Goal: Task Accomplishment & Management: Use online tool/utility

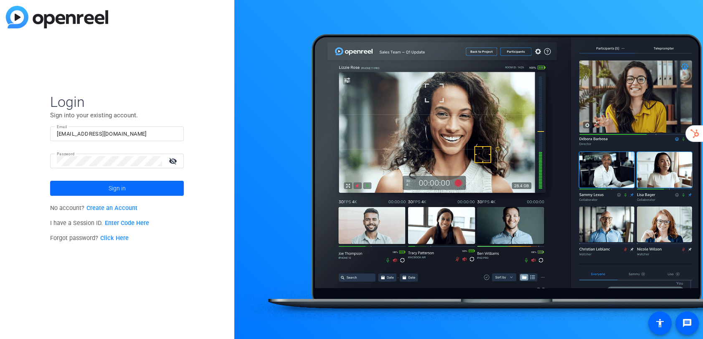
click at [111, 188] on span "Sign in" at bounding box center [117, 188] width 17 height 21
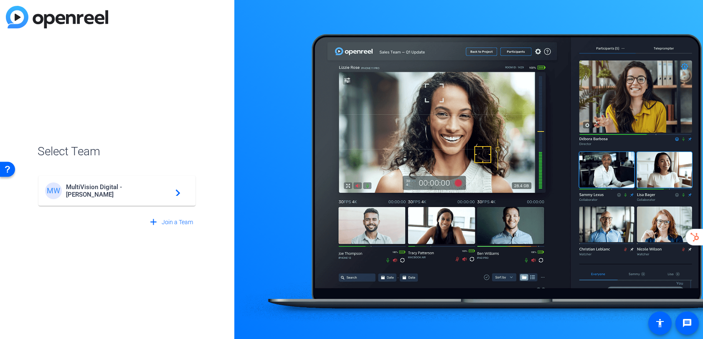
click at [107, 186] on div "MW MultiVision Digital - Robert Weiss navigate_next" at bounding box center [117, 191] width 144 height 17
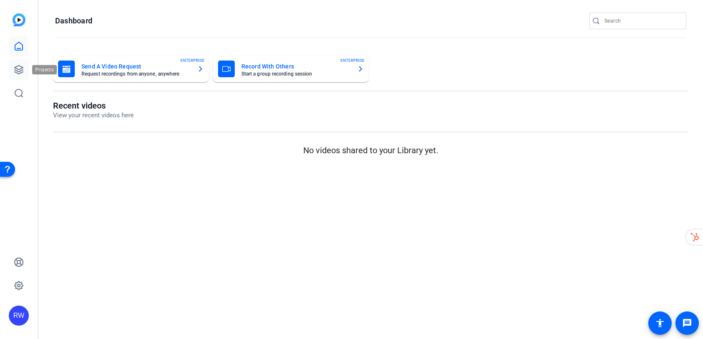
click at [18, 69] on icon at bounding box center [19, 70] width 10 height 10
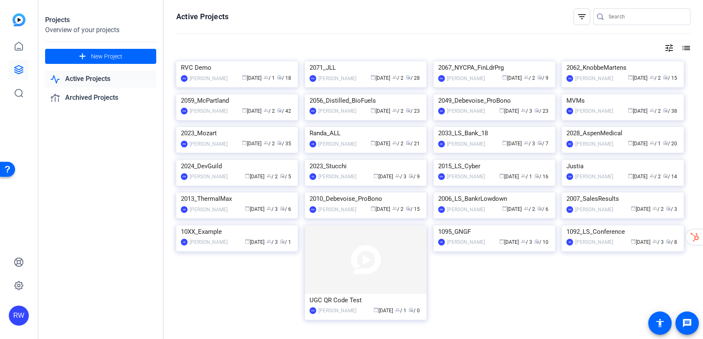
click at [82, 81] on link "Active Projects" at bounding box center [100, 79] width 111 height 17
click at [92, 80] on link "Active Projects" at bounding box center [100, 79] width 111 height 17
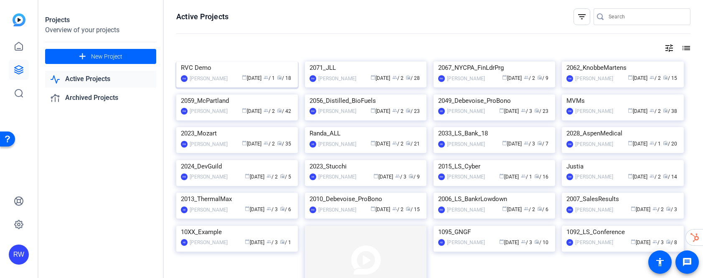
click at [252, 61] on img at bounding box center [237, 61] width 122 height 0
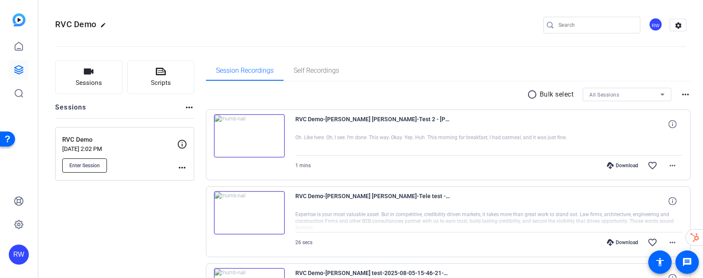
click at [95, 166] on span "Enter Session" at bounding box center [84, 165] width 30 height 7
click at [90, 163] on span "Enter Session" at bounding box center [84, 165] width 30 height 7
click at [19, 69] on icon at bounding box center [19, 70] width 8 height 8
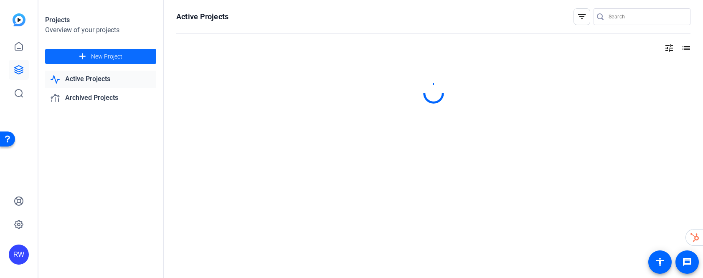
click at [105, 58] on span "New Project" at bounding box center [106, 56] width 31 height 9
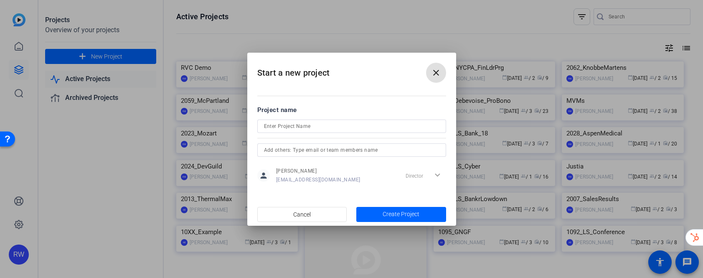
click at [287, 127] on input at bounding box center [351, 126] width 175 height 10
type input "[PERSON_NAME] Test"
click at [389, 212] on span "Create Project" at bounding box center [401, 214] width 37 height 9
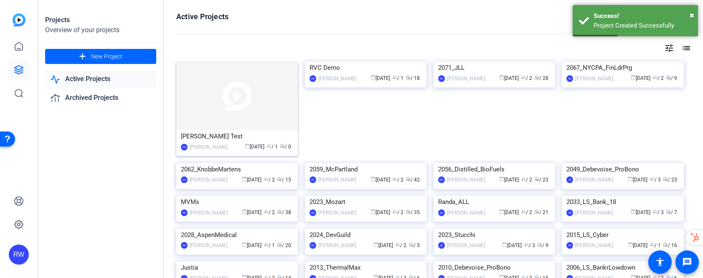
click at [228, 111] on img at bounding box center [237, 95] width 122 height 68
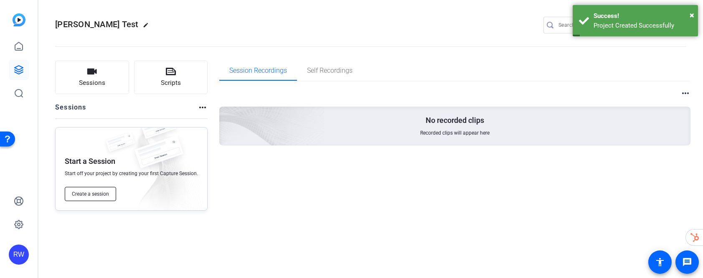
click at [89, 192] on span "Create a session" at bounding box center [90, 193] width 37 height 7
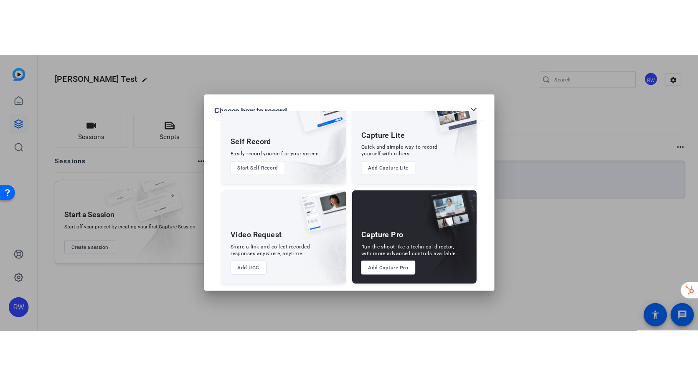
scroll to position [38, 0]
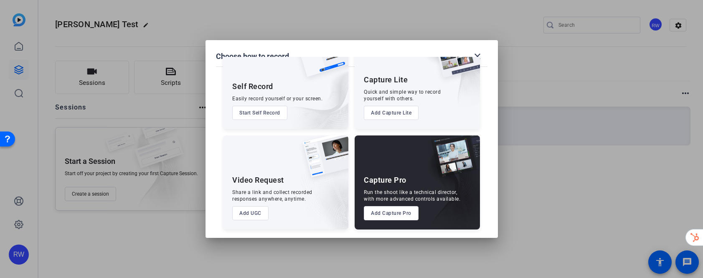
click at [387, 213] on button "Add Capture Pro" at bounding box center [391, 213] width 55 height 14
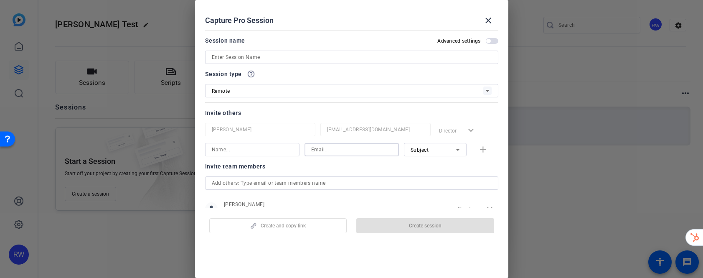
click at [317, 150] on input at bounding box center [351, 150] width 81 height 10
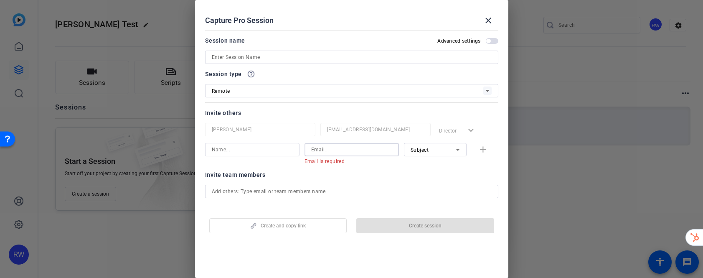
click at [314, 150] on input at bounding box center [351, 150] width 81 height 10
paste input "[EMAIL_ADDRESS][PERSON_NAME][DOMAIN_NAME]"
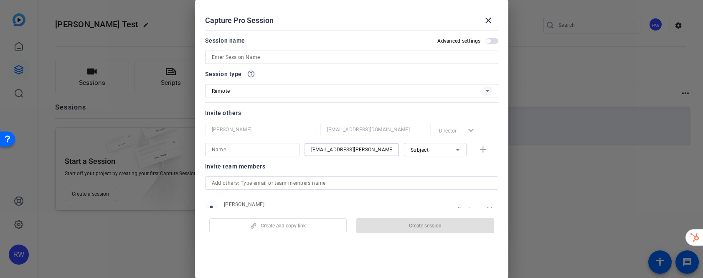
type input "[EMAIL_ADDRESS][PERSON_NAME][DOMAIN_NAME]"
click at [255, 151] on input at bounding box center [252, 150] width 81 height 10
type input "[PERSON_NAME]"
click at [416, 152] on span "Subject" at bounding box center [420, 150] width 18 height 6
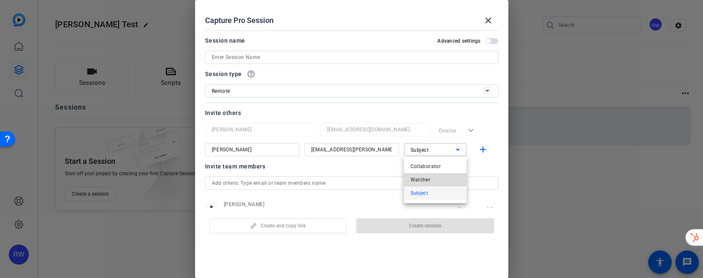
click at [415, 177] on span "Watcher" at bounding box center [421, 180] width 20 height 10
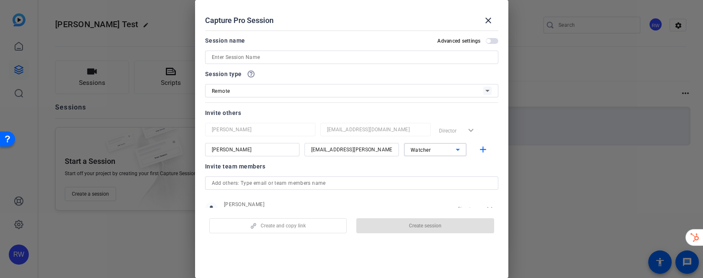
click at [398, 196] on div at bounding box center [351, 194] width 293 height 9
click at [292, 55] on input at bounding box center [352, 57] width 280 height 10
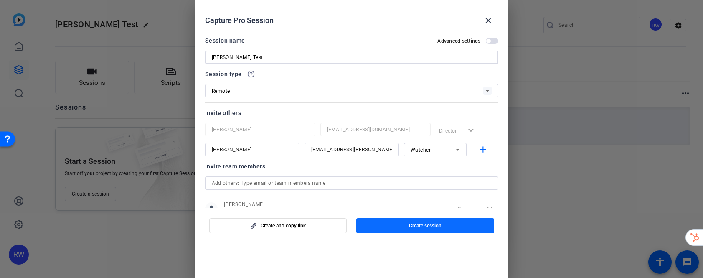
type input "[PERSON_NAME] Test"
click at [407, 222] on span "button" at bounding box center [425, 225] width 138 height 20
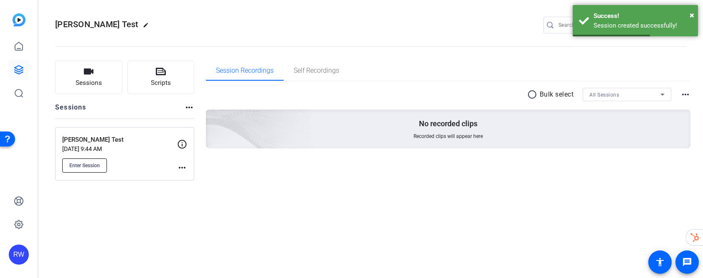
click at [90, 162] on span "Enter Session" at bounding box center [84, 165] width 30 height 7
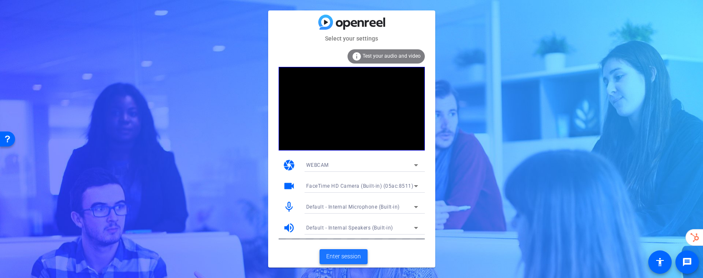
click at [343, 256] on span "Enter session" at bounding box center [343, 256] width 35 height 9
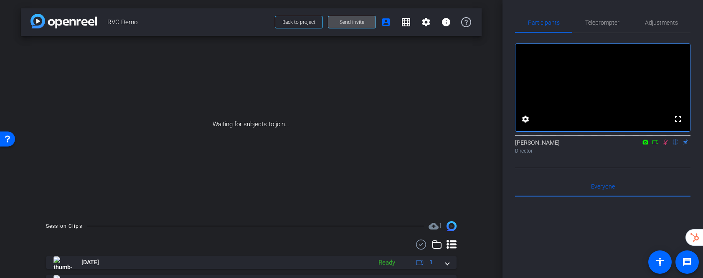
click at [350, 21] on span "Send invite" at bounding box center [352, 22] width 25 height 7
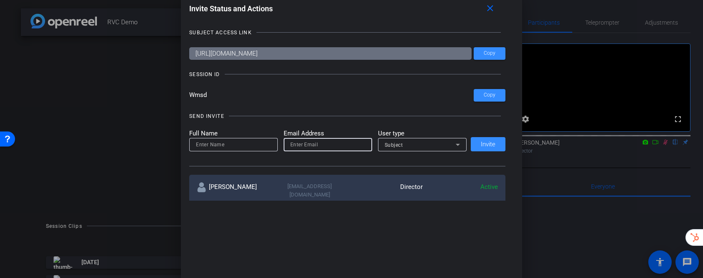
click at [301, 145] on input "email" at bounding box center [327, 144] width 75 height 10
paste input "[EMAIL_ADDRESS][PERSON_NAME][DOMAIN_NAME]"
type input "[EMAIL_ADDRESS][PERSON_NAME][DOMAIN_NAME]"
click at [248, 147] on input at bounding box center [233, 144] width 75 height 10
type input "Chrisite"
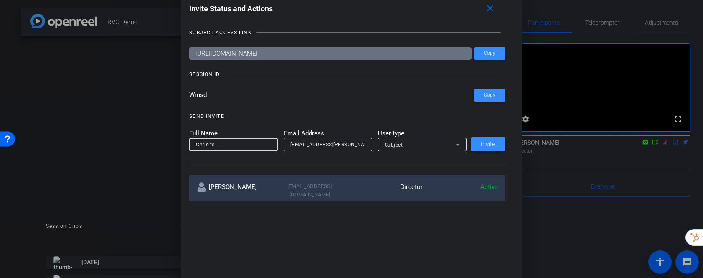
click at [447, 144] on div "Subject" at bounding box center [420, 144] width 71 height 10
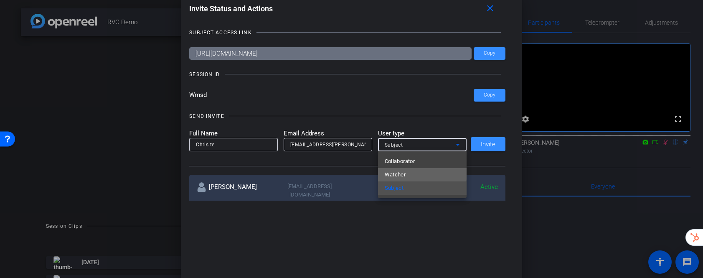
click at [408, 170] on mat-option "Watcher" at bounding box center [422, 174] width 89 height 13
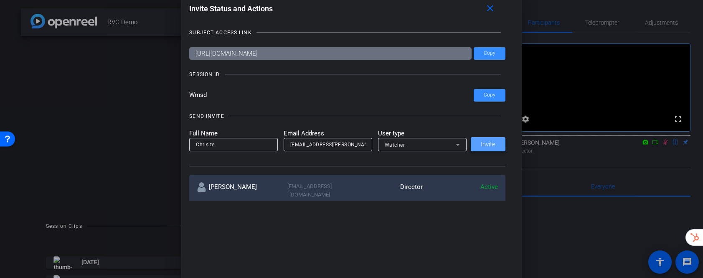
click at [486, 145] on span "Invite" at bounding box center [488, 144] width 15 height 6
click at [603, 21] on div at bounding box center [351, 139] width 703 height 278
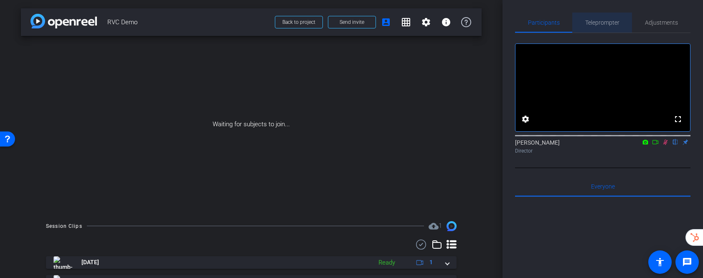
click at [603, 21] on span "Teleprompter" at bounding box center [602, 23] width 34 height 6
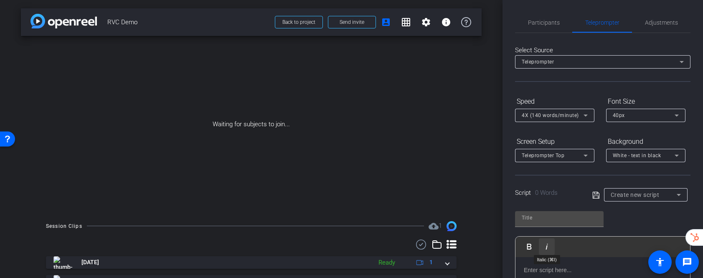
scroll to position [29, 0]
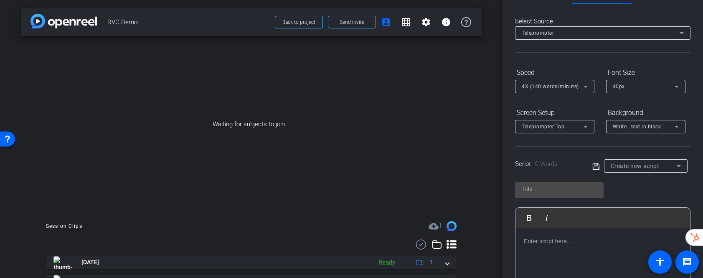
click at [542, 240] on p at bounding box center [603, 240] width 158 height 9
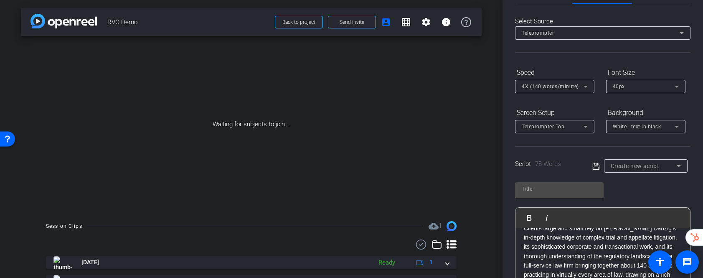
scroll to position [27, 0]
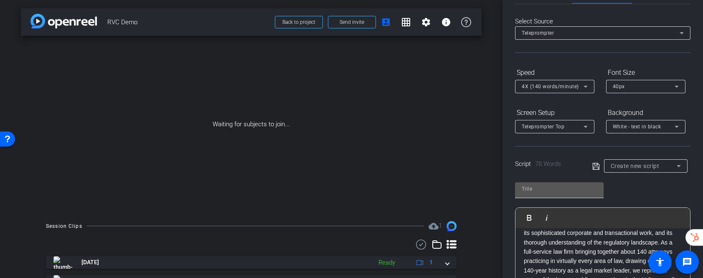
click at [541, 189] on input "text" at bounding box center [559, 189] width 75 height 10
type input "[PERSON_NAME]"
click at [596, 166] on icon at bounding box center [596, 166] width 8 height 10
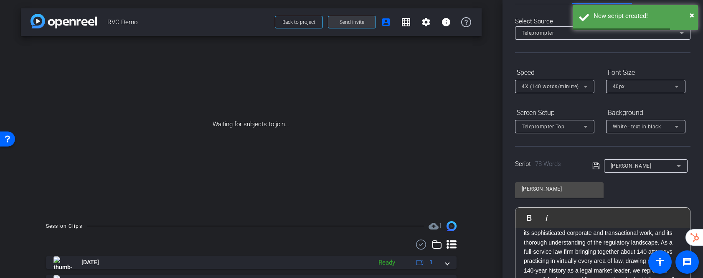
click at [343, 26] on span at bounding box center [351, 22] width 47 height 20
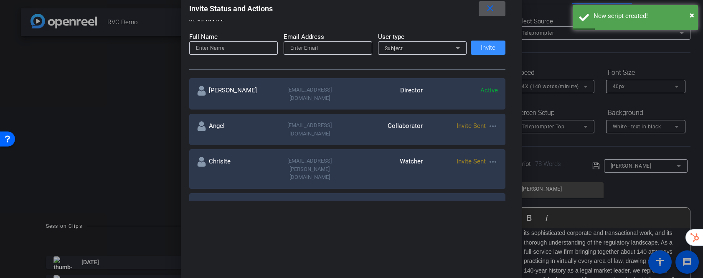
scroll to position [106, 0]
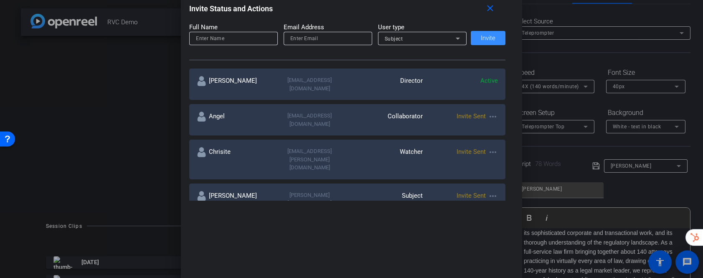
click at [492, 147] on mat-icon "more_horiz" at bounding box center [493, 152] width 10 height 10
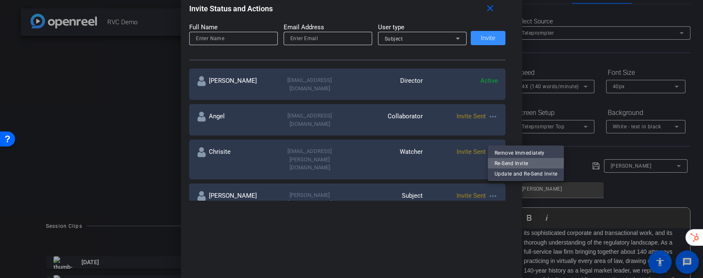
click at [498, 160] on span "Re-Send Invite" at bounding box center [525, 163] width 63 height 10
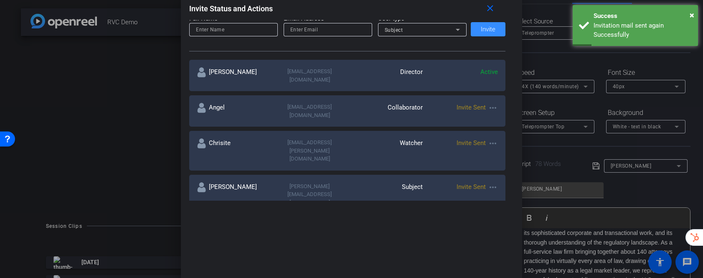
scroll to position [121, 0]
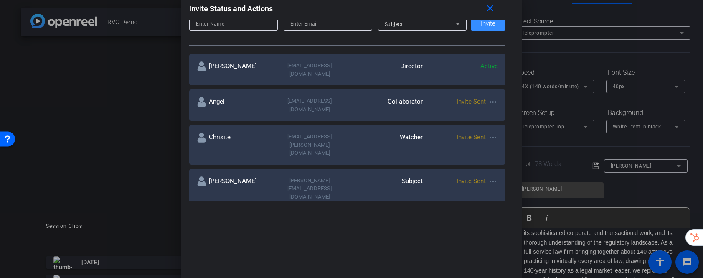
click at [494, 176] on mat-icon "more_horiz" at bounding box center [493, 181] width 10 height 10
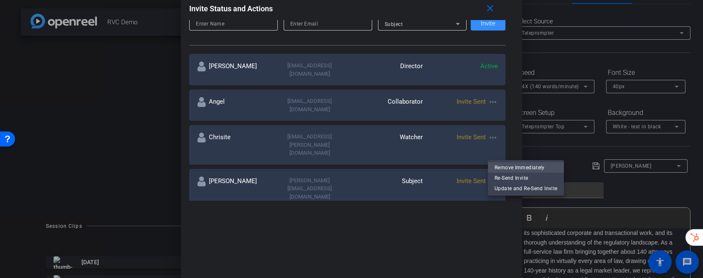
click at [506, 168] on span "Remove Immediately" at bounding box center [525, 167] width 63 height 10
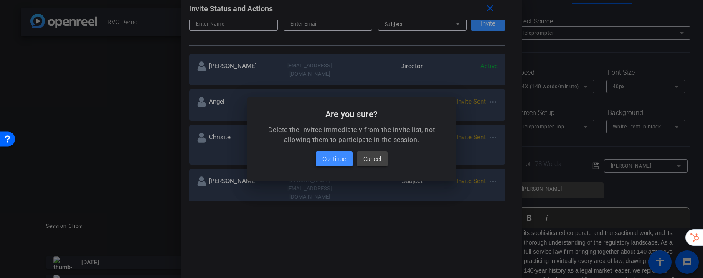
click at [334, 155] on span "Continue" at bounding box center [333, 159] width 23 height 10
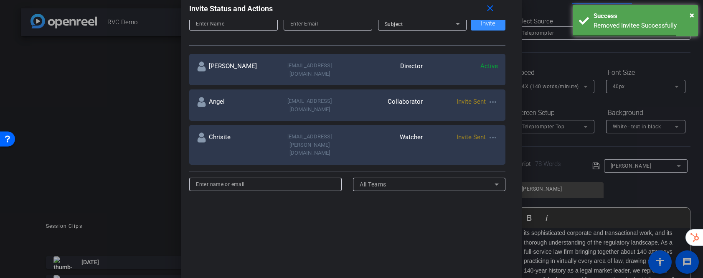
click at [157, 86] on div at bounding box center [351, 139] width 703 height 278
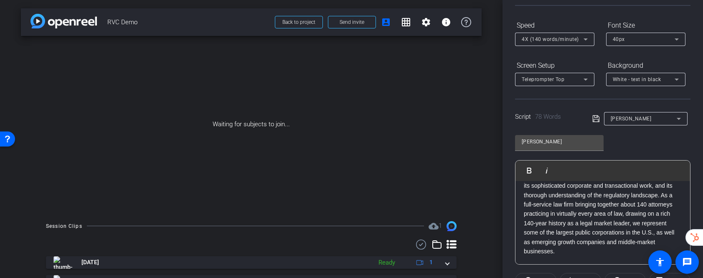
scroll to position [82, 0]
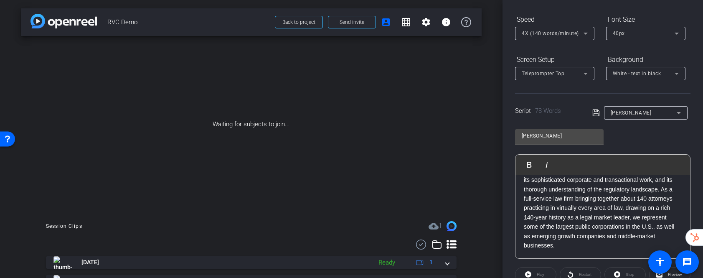
click at [616, 226] on p "Clients large and small rely on [PERSON_NAME] Danzig’s in-depth knowledge of co…" at bounding box center [603, 204] width 158 height 94
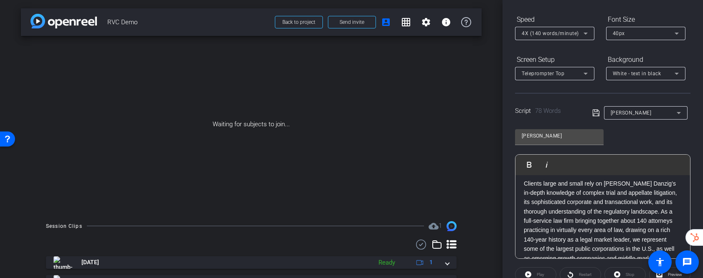
scroll to position [4, 0]
click at [663, 212] on p "Clients large and small rely on [PERSON_NAME] Danzig’s in-depth knowledge of co…" at bounding box center [603, 227] width 158 height 94
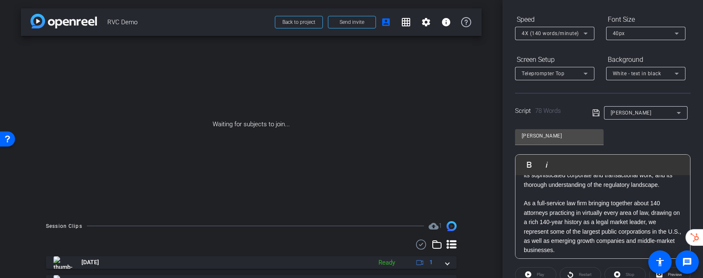
scroll to position [35, 0]
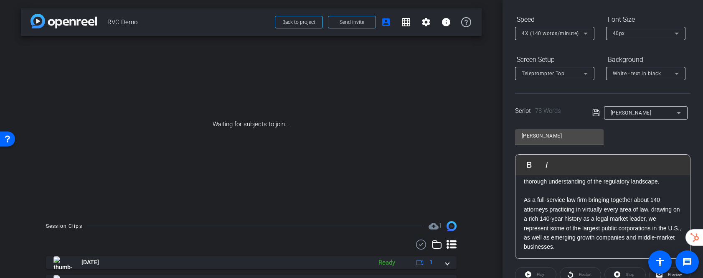
click at [653, 200] on p "As a full-service law firm bringing together about 140 attorneys practicing in …" at bounding box center [603, 223] width 158 height 56
click at [594, 114] on icon at bounding box center [596, 113] width 8 height 10
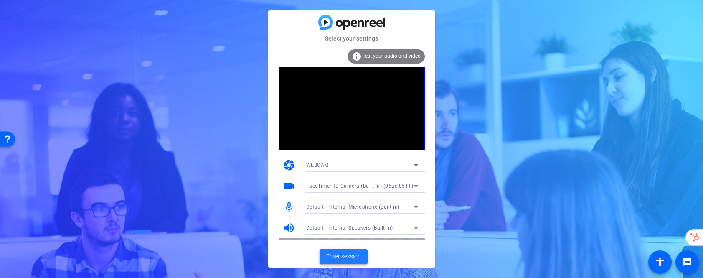
click at [358, 257] on span "Enter session" at bounding box center [343, 256] width 35 height 9
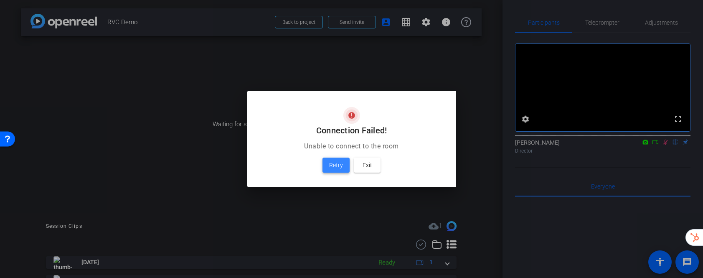
click at [335, 167] on span "Retry" at bounding box center [336, 165] width 14 height 10
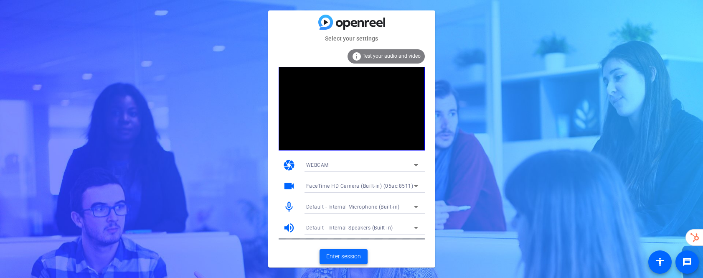
click at [343, 254] on span "Enter session" at bounding box center [343, 256] width 35 height 9
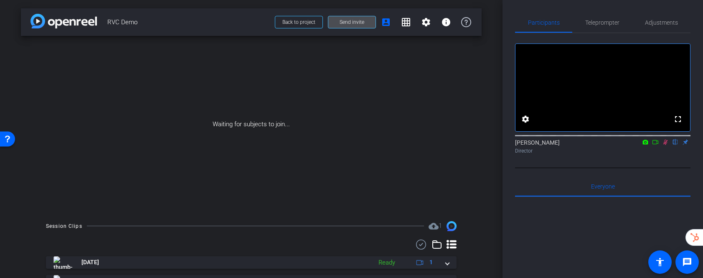
click at [353, 24] on span "Send invite" at bounding box center [352, 22] width 25 height 7
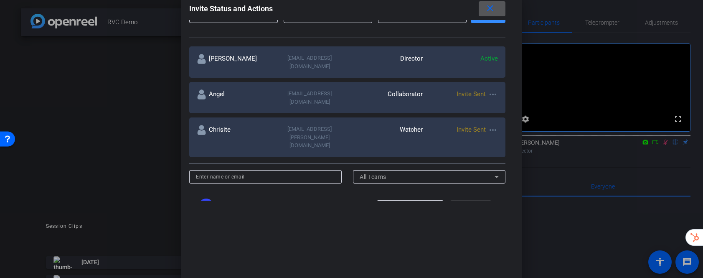
scroll to position [132, 0]
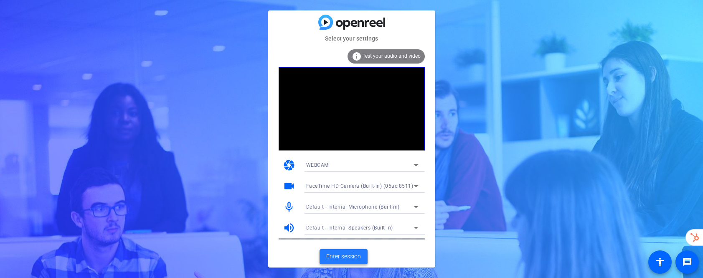
click at [351, 260] on span "Enter session" at bounding box center [343, 256] width 35 height 9
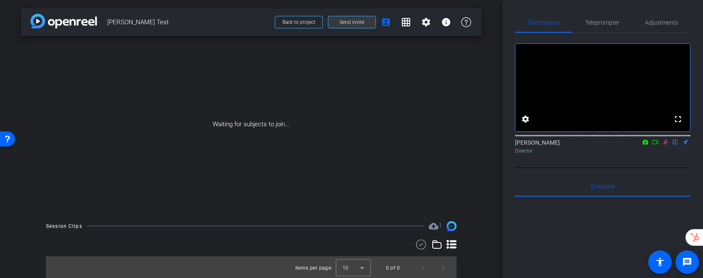
click at [349, 22] on span "Send invite" at bounding box center [352, 22] width 25 height 7
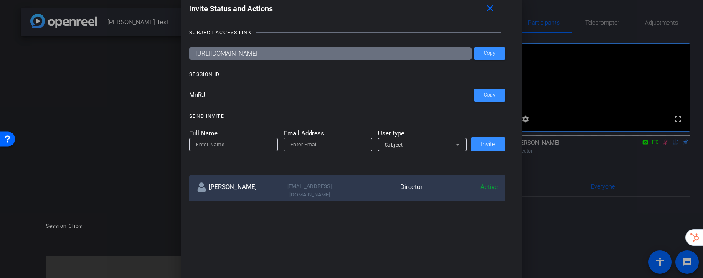
drag, startPoint x: 205, startPoint y: 96, endPoint x: 186, endPoint y: 95, distance: 18.8
click at [186, 95] on div "Invite Status and Actions close SUBJECT ACCESS LINK [URL][DOMAIN_NAME] Copy SES…" at bounding box center [351, 101] width 341 height 216
click at [207, 92] on input "MnRJ" at bounding box center [331, 95] width 284 height 13
click at [226, 97] on input "MnRJ" at bounding box center [331, 95] width 284 height 13
click at [598, 27] on div at bounding box center [351, 139] width 703 height 278
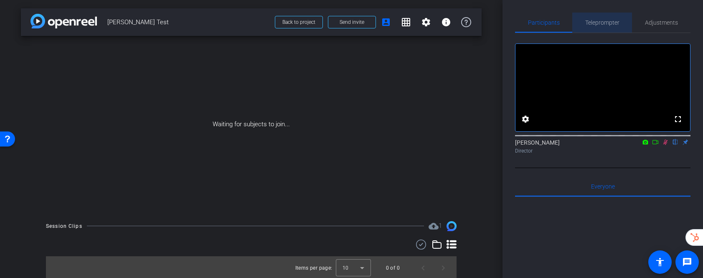
click at [598, 23] on span "Teleprompter" at bounding box center [602, 23] width 34 height 6
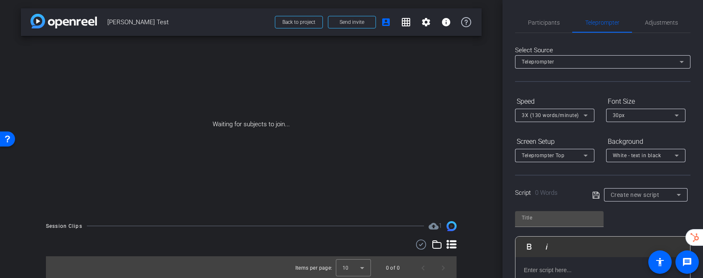
click at [561, 272] on p at bounding box center [603, 269] width 158 height 9
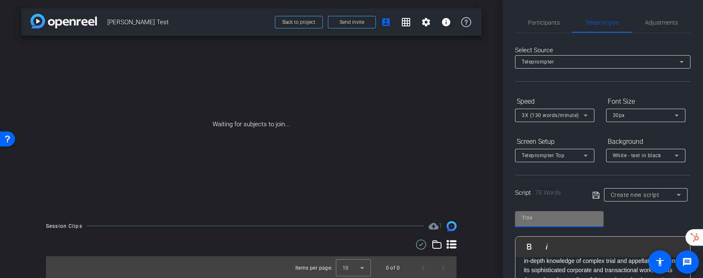
click at [551, 213] on input "text" at bounding box center [559, 218] width 75 height 10
type input "[PERSON_NAME]"
click at [596, 195] on icon at bounding box center [595, 194] width 7 height 7
click at [360, 23] on span "Send invite" at bounding box center [352, 22] width 25 height 7
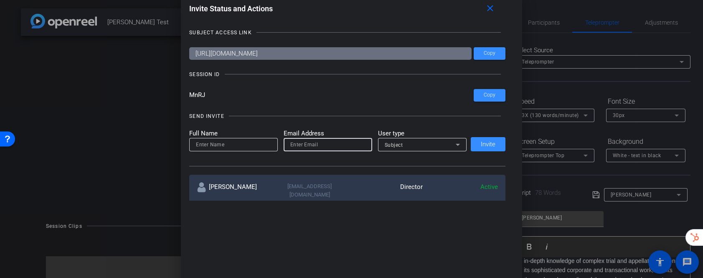
click at [317, 145] on input "email" at bounding box center [327, 144] width 75 height 10
paste input "[EMAIL_ADDRESS][PERSON_NAME][DOMAIN_NAME]"
type input "[EMAIL_ADDRESS][PERSON_NAME][DOMAIN_NAME]"
click at [233, 146] on input at bounding box center [233, 144] width 75 height 10
type input "[PERSON_NAME]"
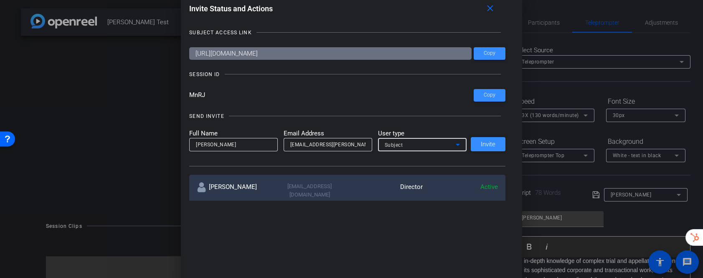
click at [445, 147] on div "Subject" at bounding box center [420, 144] width 71 height 10
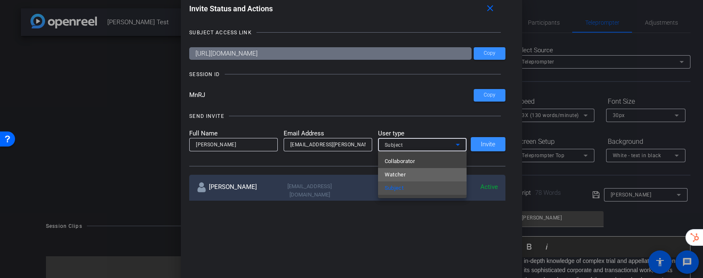
click at [422, 170] on mat-option "Watcher" at bounding box center [422, 174] width 89 height 13
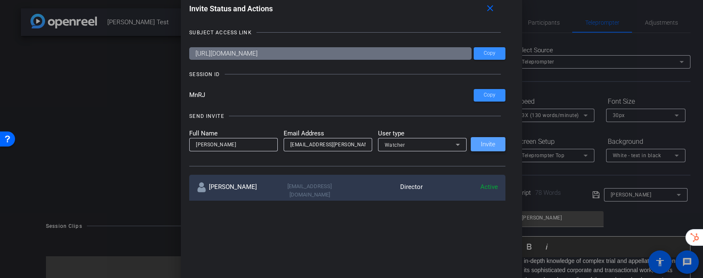
click at [485, 146] on span "Invite" at bounding box center [488, 144] width 15 height 6
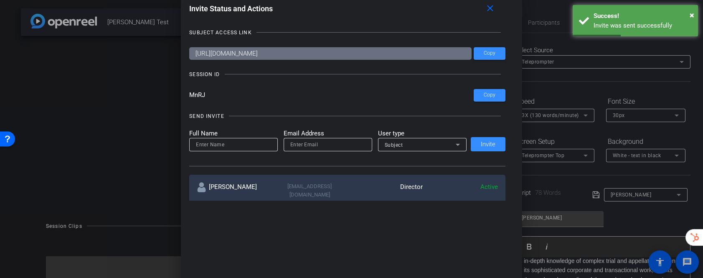
click at [15, 49] on div at bounding box center [351, 139] width 703 height 278
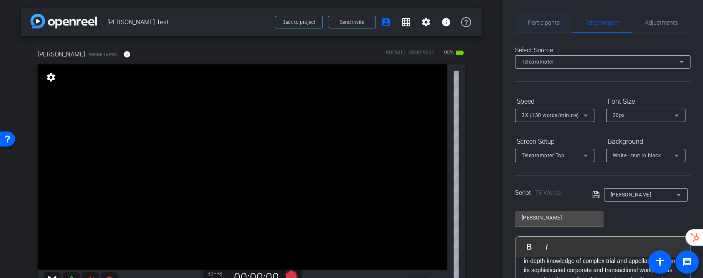
click at [538, 23] on span "Participants" at bounding box center [544, 23] width 32 height 6
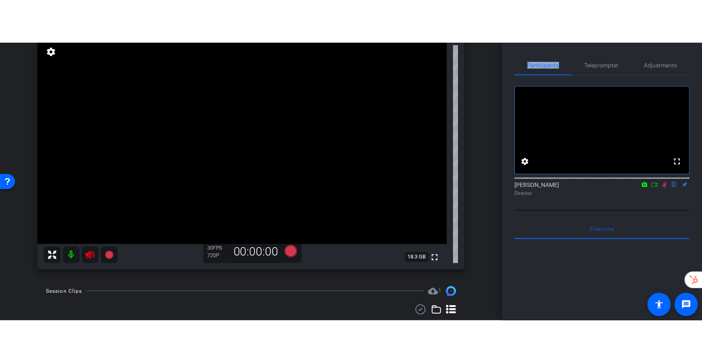
scroll to position [75, 0]
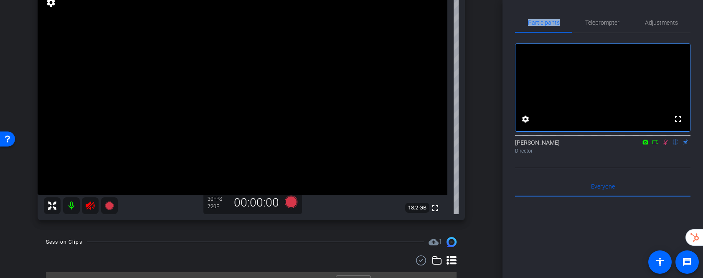
click at [92, 203] on icon at bounding box center [90, 205] width 9 height 8
click at [665, 145] on icon at bounding box center [665, 142] width 7 height 6
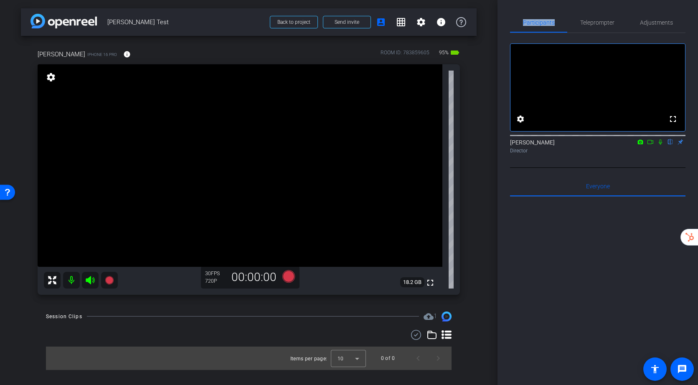
scroll to position [0, 0]
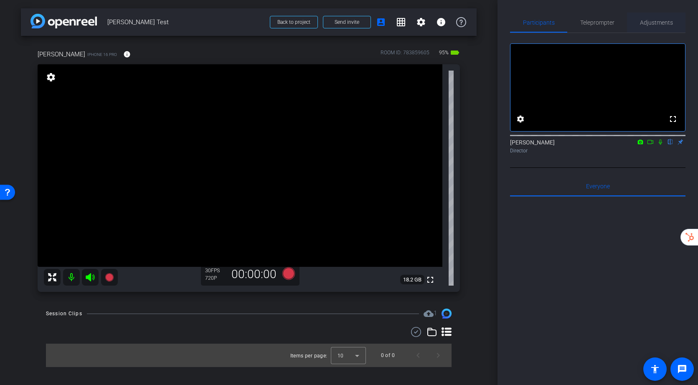
click at [642, 24] on span "Adjustments" at bounding box center [656, 23] width 33 height 6
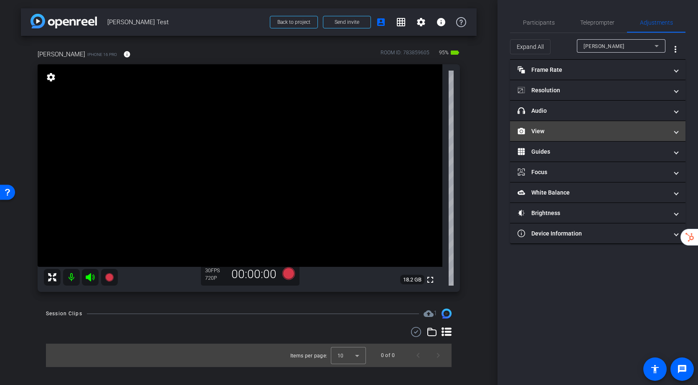
click at [550, 129] on mat-panel-title "View" at bounding box center [592, 131] width 150 height 9
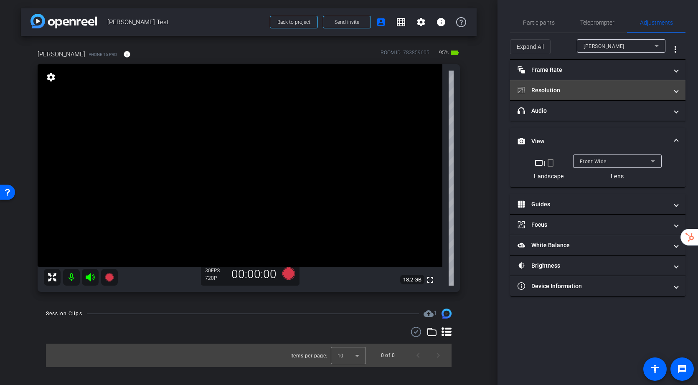
click at [565, 93] on mat-panel-title "Resolution" at bounding box center [592, 90] width 150 height 9
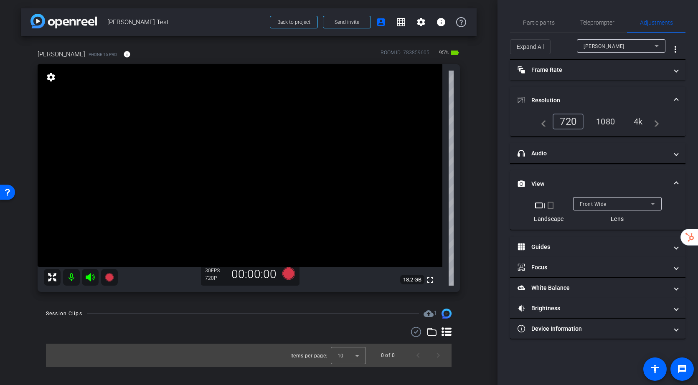
click at [638, 125] on div "4k" at bounding box center [638, 121] width 22 height 14
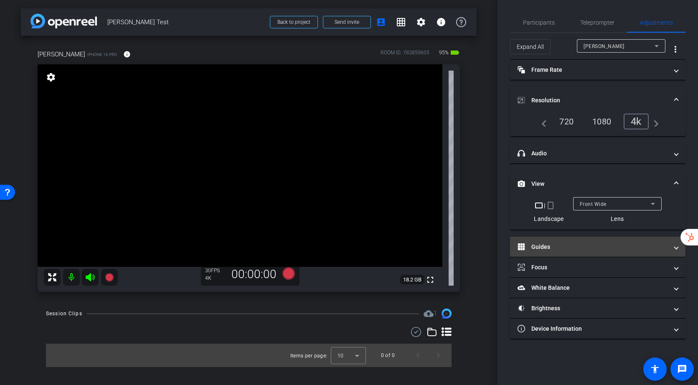
click at [560, 246] on mat-panel-title "Guides" at bounding box center [592, 247] width 150 height 9
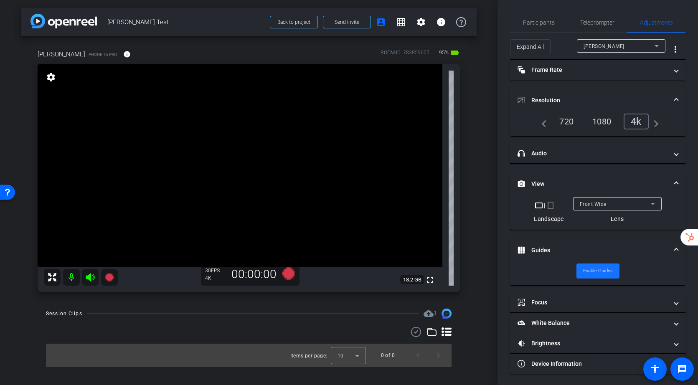
click at [597, 272] on span "Enable Guides" at bounding box center [598, 271] width 30 height 13
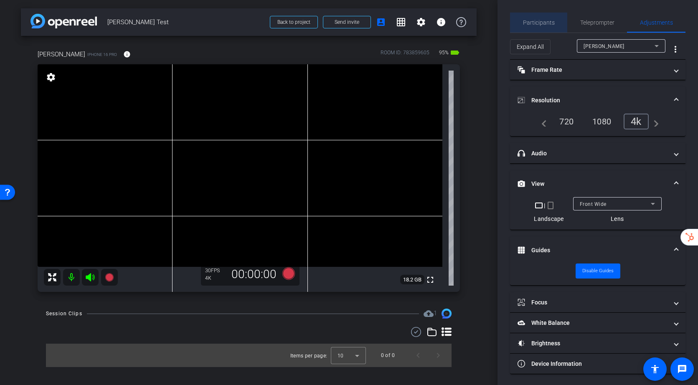
click at [542, 23] on span "Participants" at bounding box center [539, 23] width 32 height 6
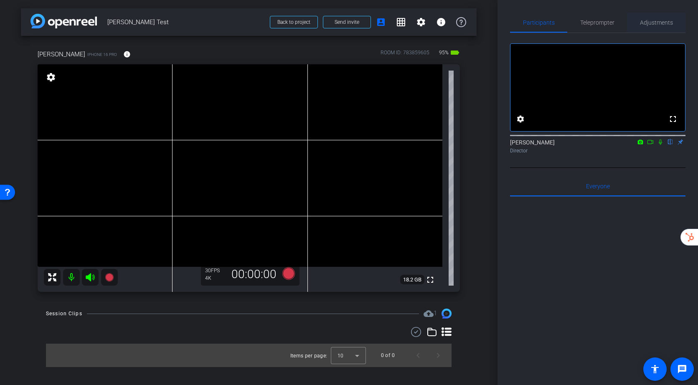
click at [662, 22] on span "Adjustments" at bounding box center [656, 23] width 33 height 6
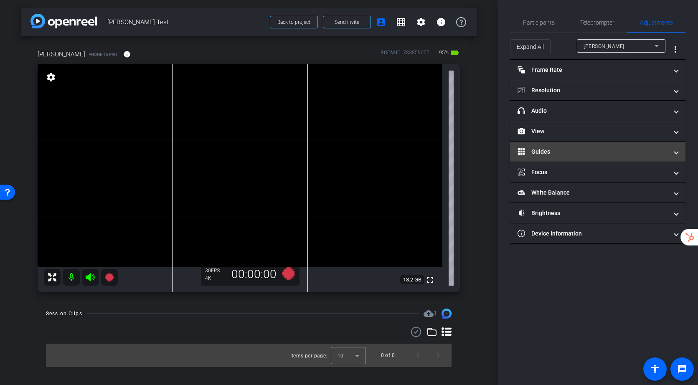
click at [555, 150] on mat-panel-title "Guides" at bounding box center [592, 151] width 150 height 9
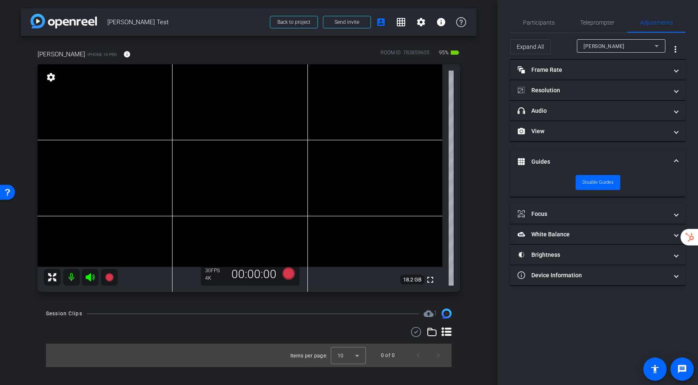
click at [554, 160] on mat-panel-title "Guides" at bounding box center [592, 161] width 150 height 9
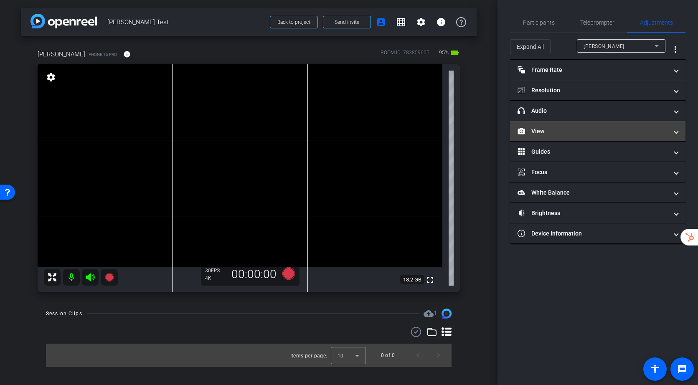
click at [555, 130] on mat-panel-title "View" at bounding box center [592, 131] width 150 height 9
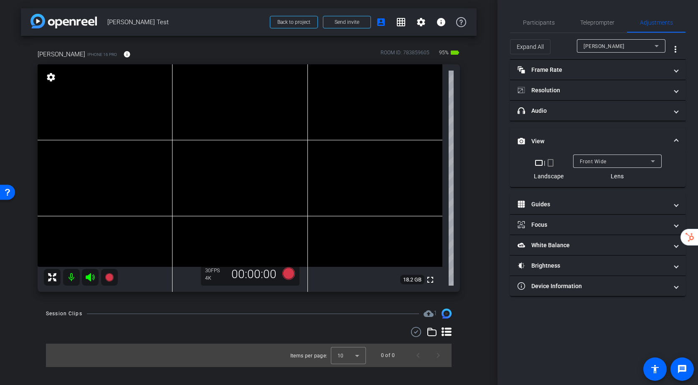
click at [608, 162] on div "Front Wide" at bounding box center [615, 161] width 71 height 10
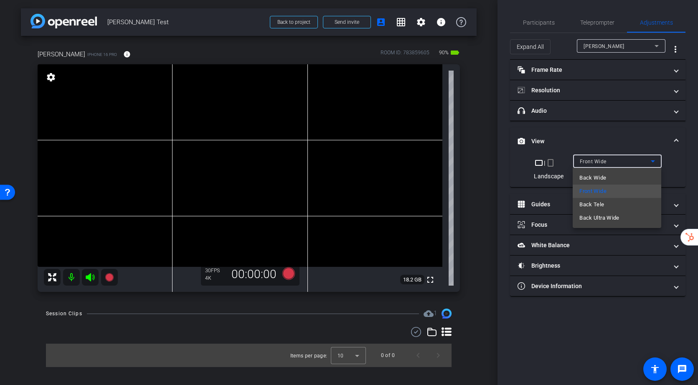
click at [286, 272] on div at bounding box center [349, 192] width 698 height 385
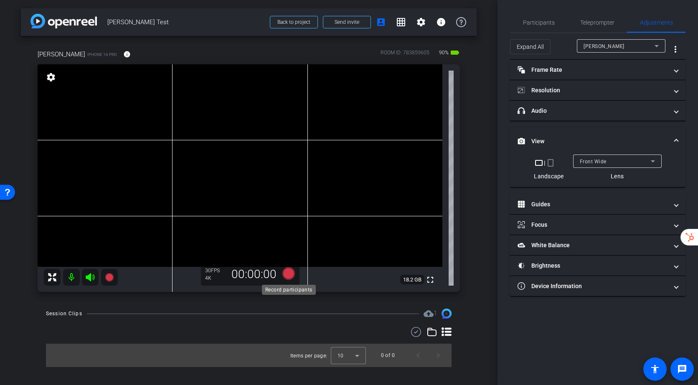
click at [286, 273] on icon at bounding box center [288, 273] width 13 height 13
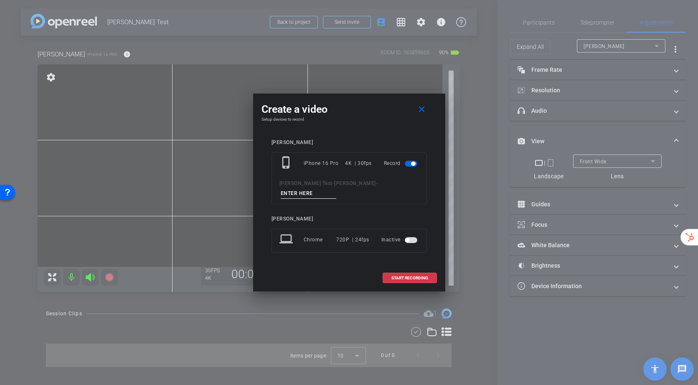
click at [337, 190] on input at bounding box center [309, 193] width 56 height 10
type input "T"
type input "[PERSON_NAME] Test"
click at [399, 276] on span "START RECORDING" at bounding box center [409, 278] width 37 height 4
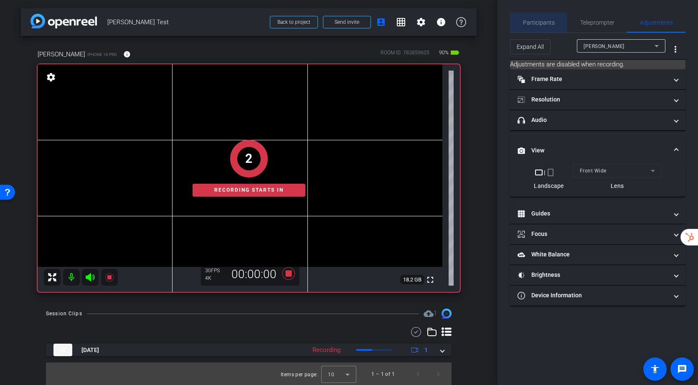
click at [542, 20] on span "Participants" at bounding box center [539, 23] width 32 height 6
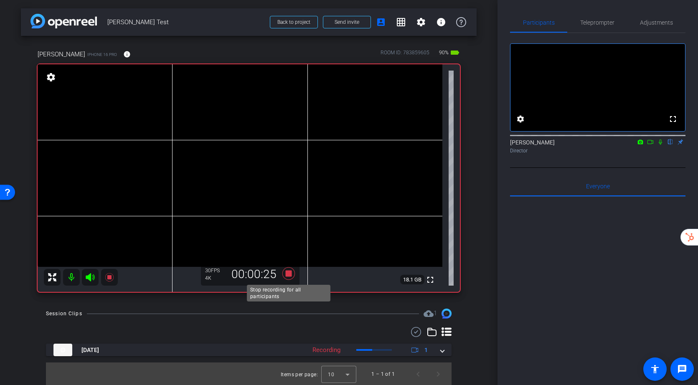
click at [287, 274] on icon at bounding box center [288, 273] width 13 height 13
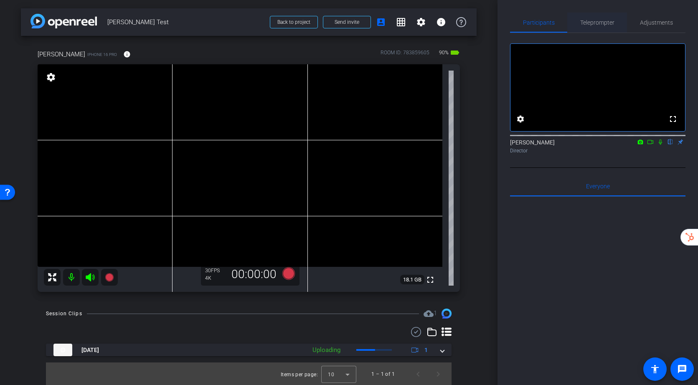
click at [598, 22] on span "Teleprompter" at bounding box center [597, 23] width 34 height 6
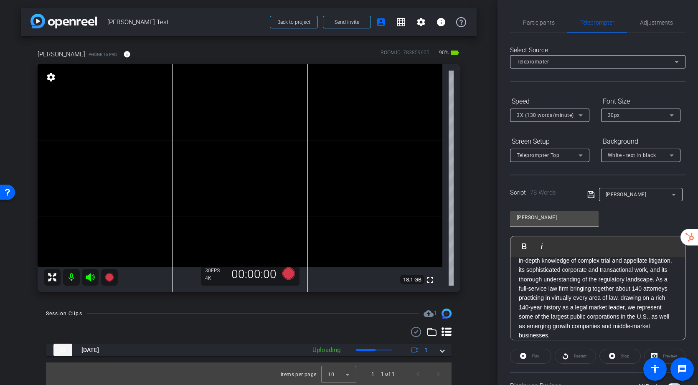
scroll to position [2, 0]
click at [658, 277] on p "Clients large and small rely on [PERSON_NAME] Danzig’s in-depth knowledge of co…" at bounding box center [598, 310] width 158 height 94
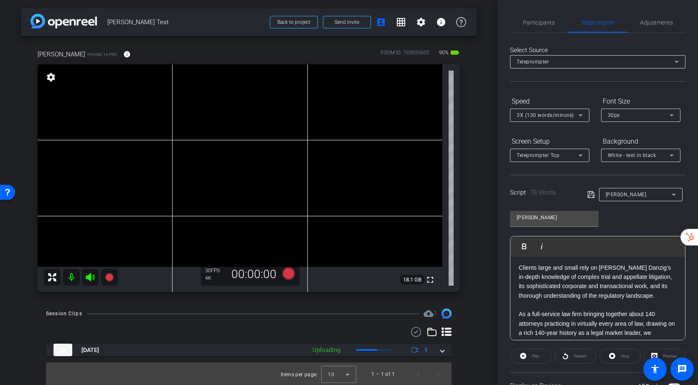
click at [651, 276] on p "Clients large and small rely on [PERSON_NAME] Danzig’s in-depth knowledge of co…" at bounding box center [598, 282] width 158 height 38
click at [653, 277] on p "its sophisticated corporate and transactional work, and its thorough understand…" at bounding box center [598, 290] width 158 height 19
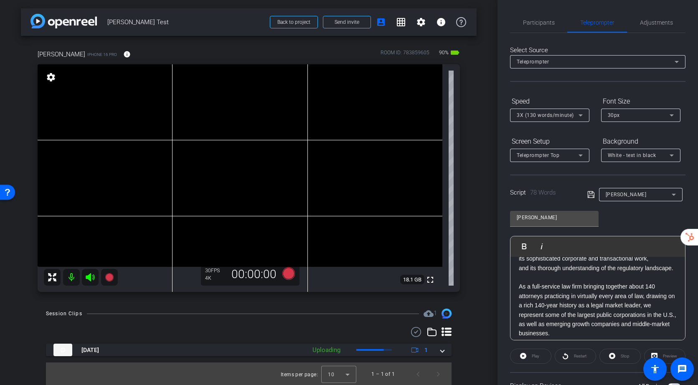
scroll to position [46, 0]
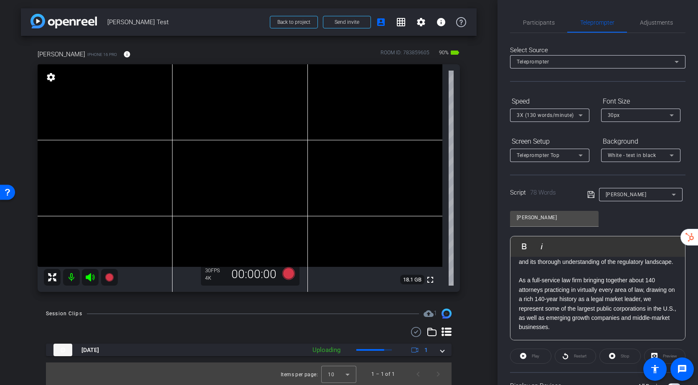
click at [648, 277] on p "As a full-service law firm bringing together about 140 attorneys practicing in …" at bounding box center [598, 304] width 158 height 56
click at [591, 198] on icon at bounding box center [590, 194] width 7 height 7
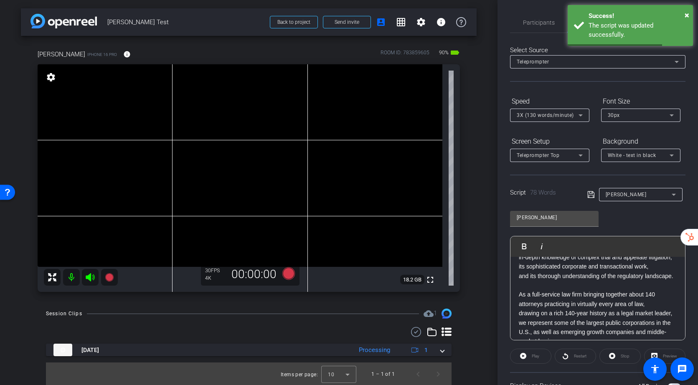
scroll to position [0, 0]
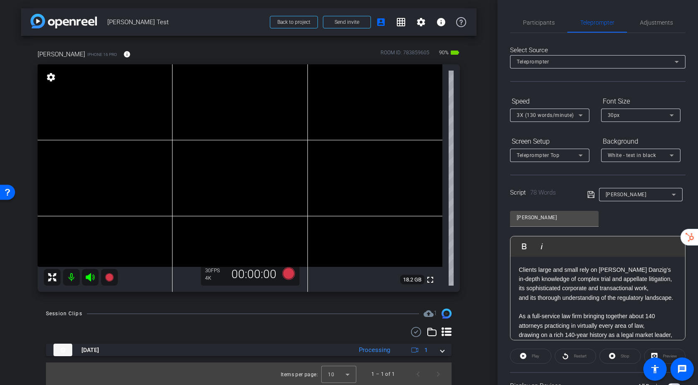
click at [578, 115] on icon at bounding box center [580, 115] width 10 height 10
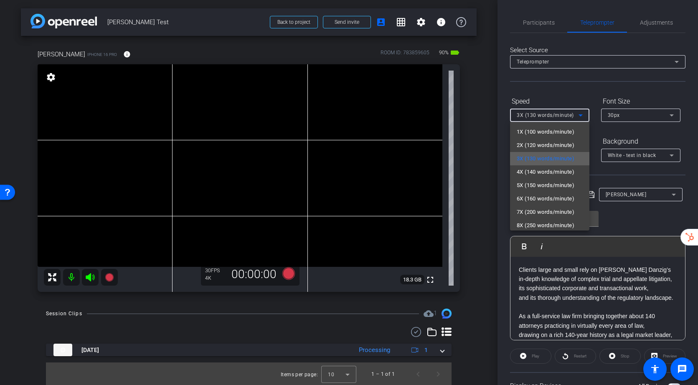
click at [555, 158] on span "3X (130 words/minute)" at bounding box center [546, 159] width 58 height 10
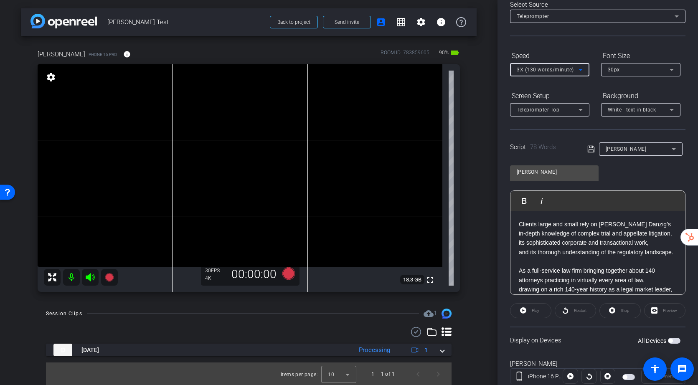
scroll to position [71, 0]
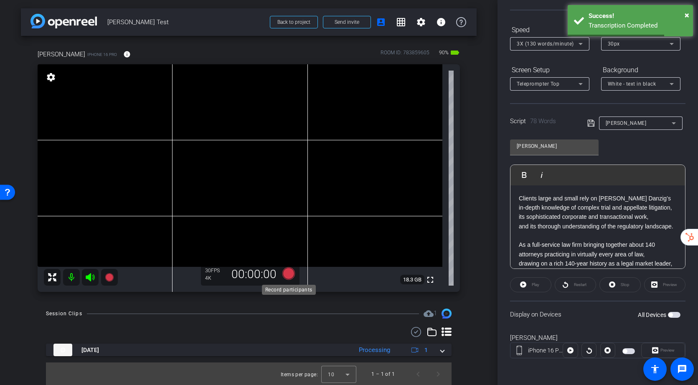
click at [292, 274] on icon at bounding box center [288, 273] width 13 height 13
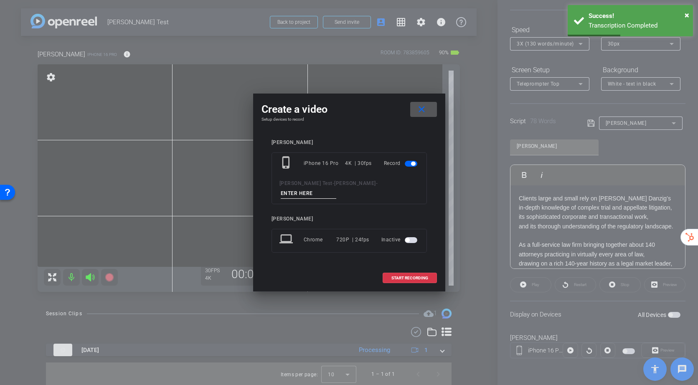
click at [337, 190] on input at bounding box center [309, 193] width 56 height 10
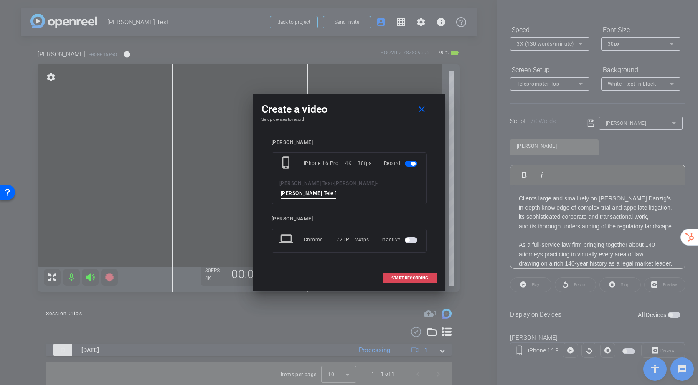
type input "[PERSON_NAME] Tele Test"
click at [402, 276] on span "START RECORDING" at bounding box center [409, 278] width 37 height 4
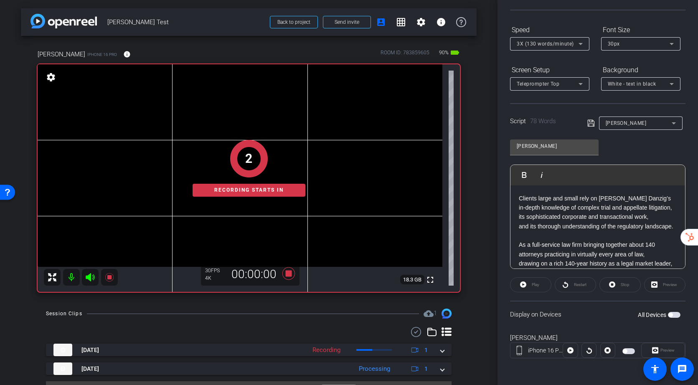
click at [628, 277] on span "button" at bounding box center [628, 351] width 13 height 6
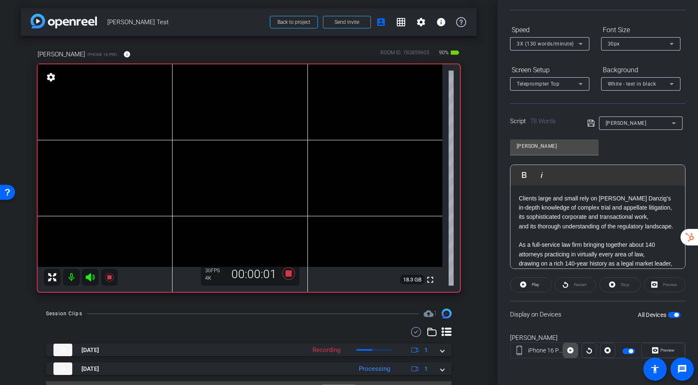
click at [571, 277] on icon at bounding box center [570, 350] width 6 height 6
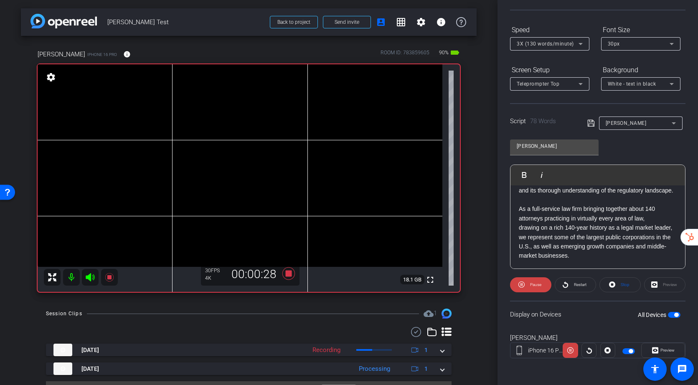
scroll to position [42, 0]
click at [619, 277] on span "Stop" at bounding box center [624, 285] width 11 height 12
click at [285, 275] on icon at bounding box center [288, 273] width 13 height 13
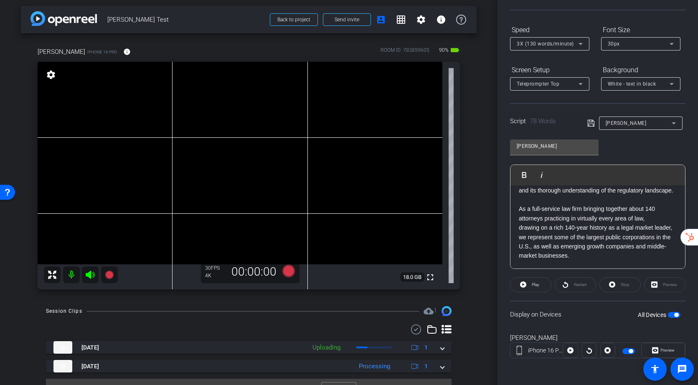
scroll to position [20, 0]
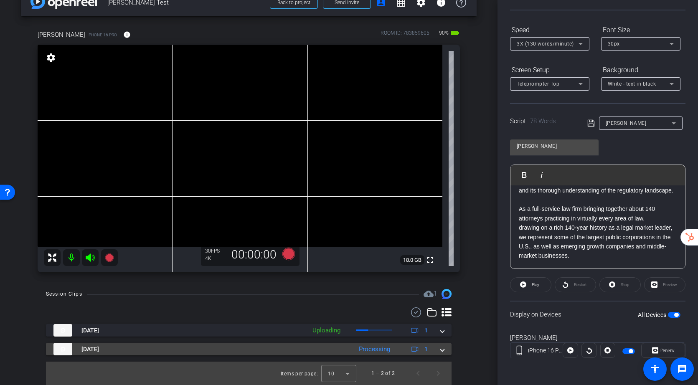
click at [442, 277] on span at bounding box center [442, 349] width 3 height 9
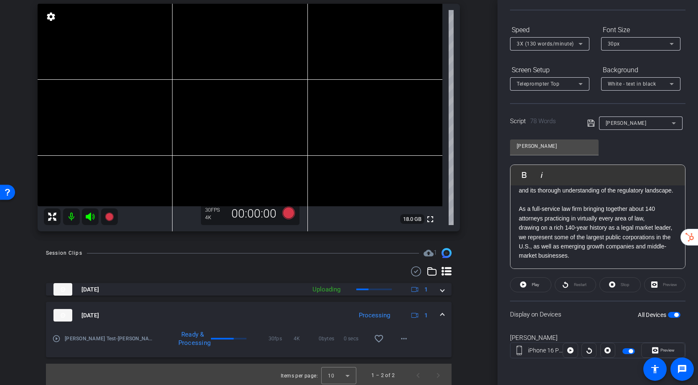
scroll to position [63, 0]
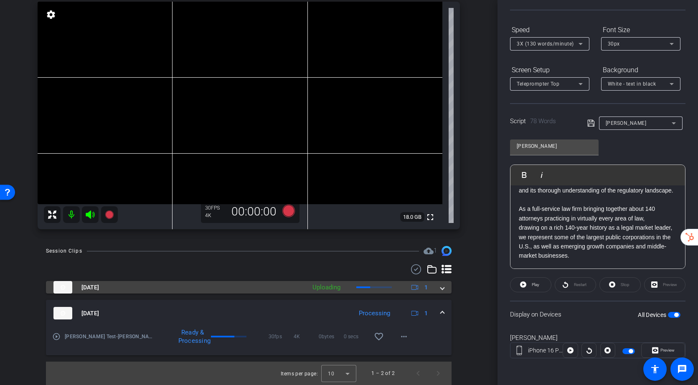
click at [441, 277] on span at bounding box center [442, 287] width 3 height 9
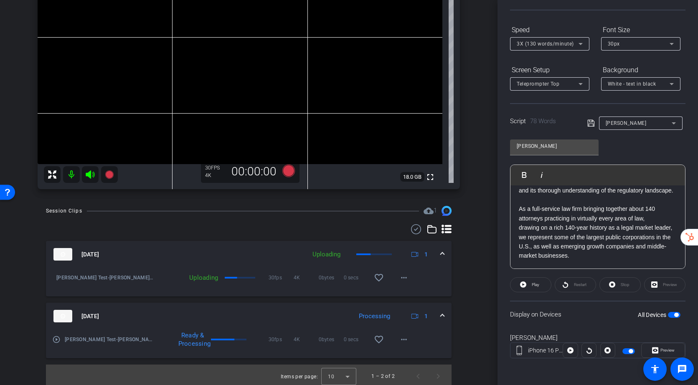
scroll to position [106, 0]
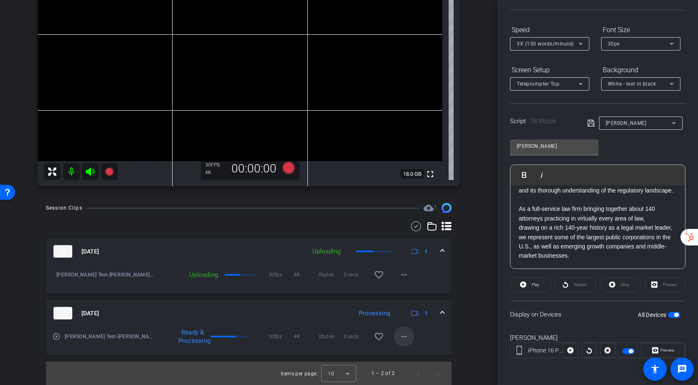
click at [403, 277] on mat-icon "more_horiz" at bounding box center [404, 337] width 10 height 10
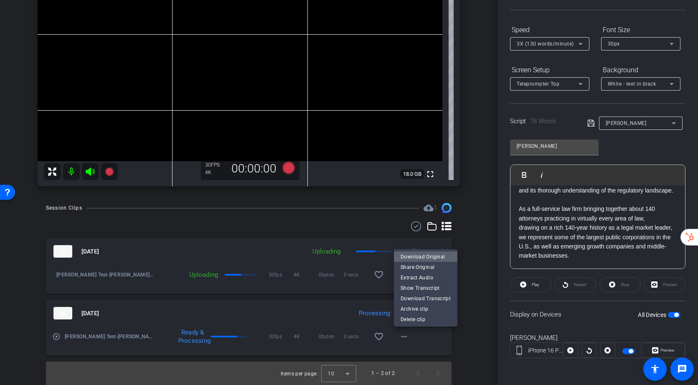
click at [435, 257] on span "Download Original" at bounding box center [426, 257] width 50 height 10
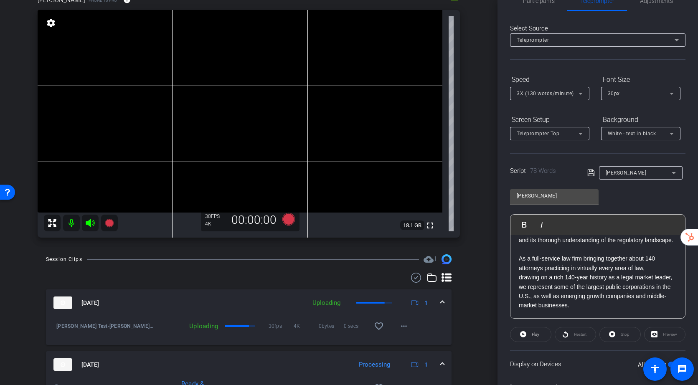
scroll to position [0, 0]
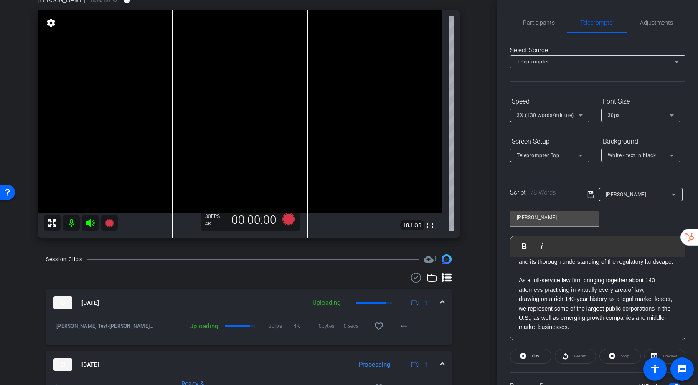
click at [576, 117] on icon at bounding box center [580, 115] width 10 height 10
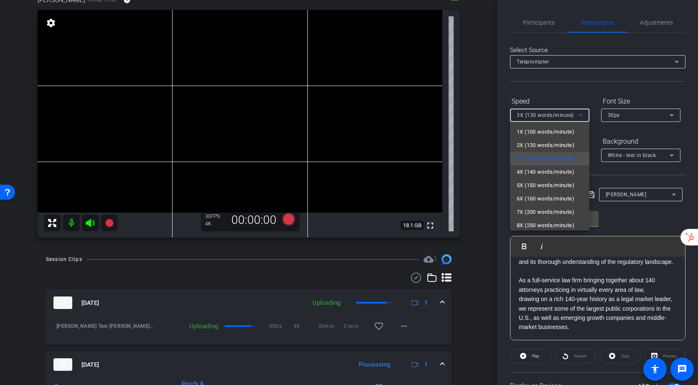
click at [621, 113] on div at bounding box center [349, 192] width 698 height 385
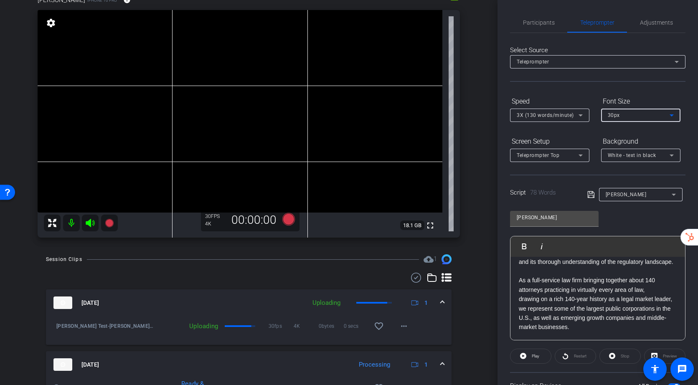
click at [621, 113] on div "30px" at bounding box center [639, 115] width 62 height 10
click at [570, 135] on div at bounding box center [349, 192] width 698 height 385
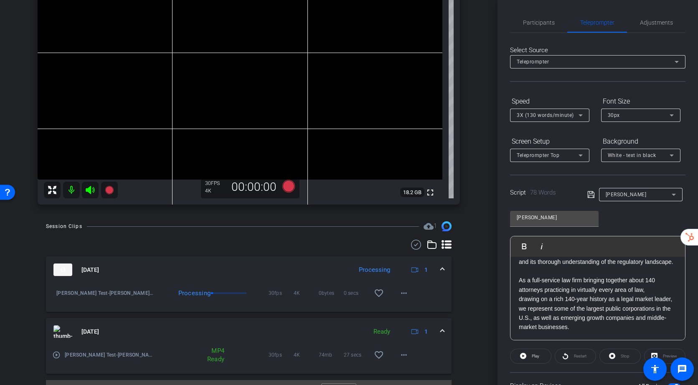
scroll to position [88, 0]
click at [404, 277] on mat-icon "more_horiz" at bounding box center [404, 293] width 10 height 10
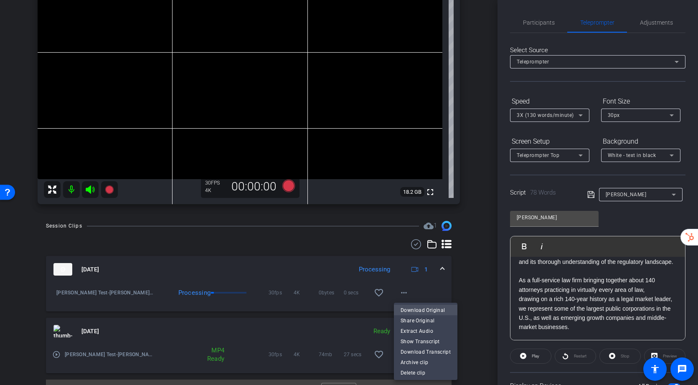
click at [416, 277] on span "Download Original" at bounding box center [426, 310] width 50 height 10
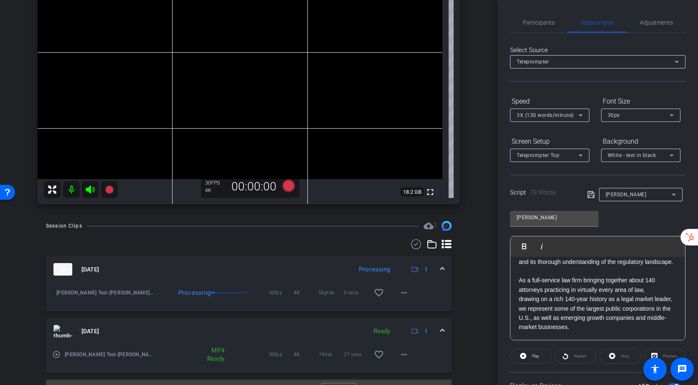
click at [578, 93] on div "Select Source Teleprompter Speed 3X (130 words/minute) Font Size 30px Screen Se…" at bounding box center [597, 238] width 175 height 411
click at [542, 22] on span "Participants" at bounding box center [539, 23] width 32 height 6
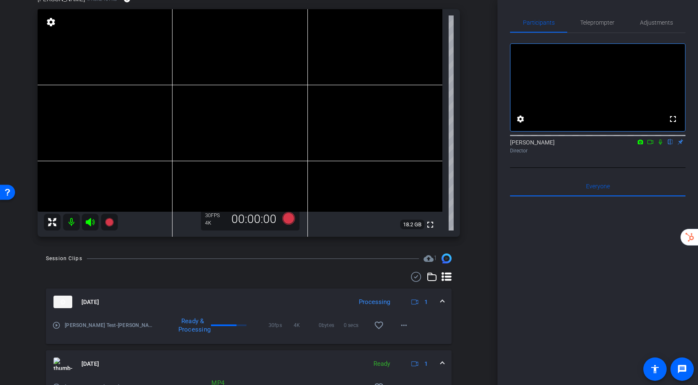
scroll to position [0, 0]
